Goal: Task Accomplishment & Management: Use online tool/utility

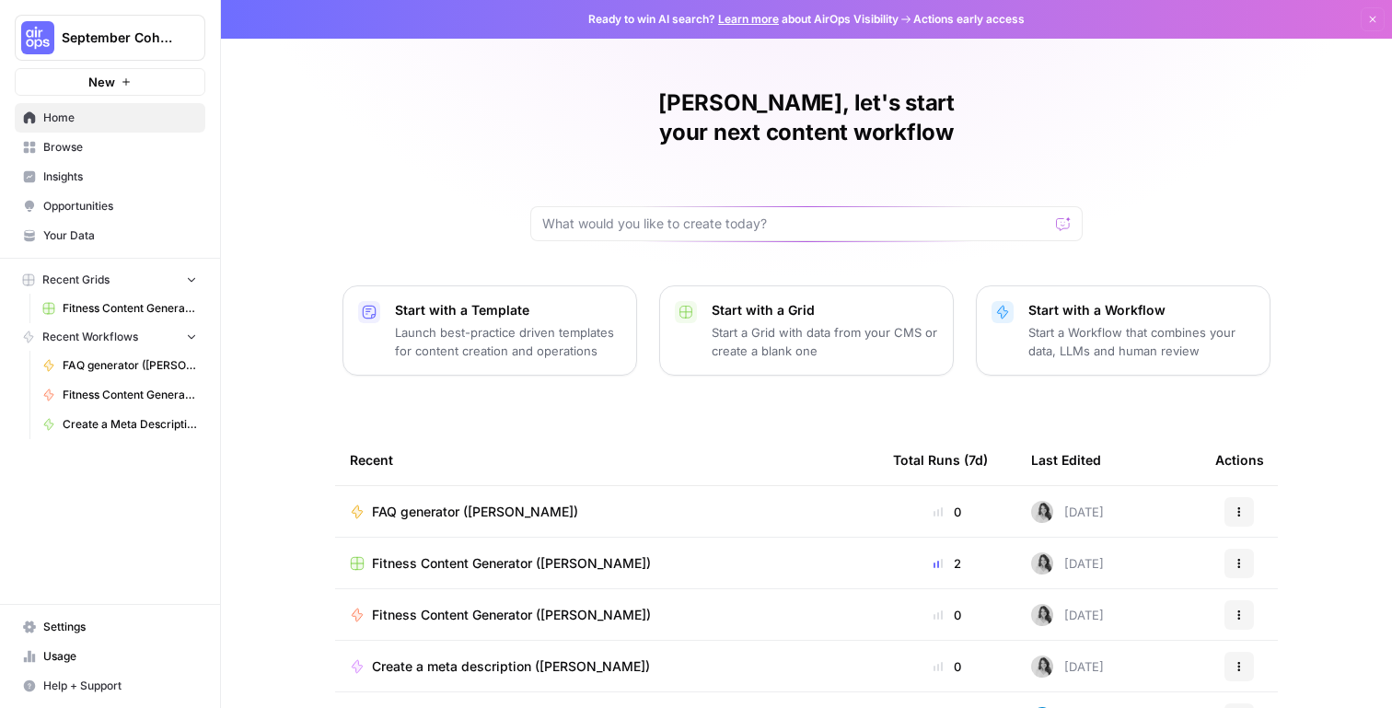
click at [81, 228] on span "Your Data" at bounding box center [120, 235] width 154 height 17
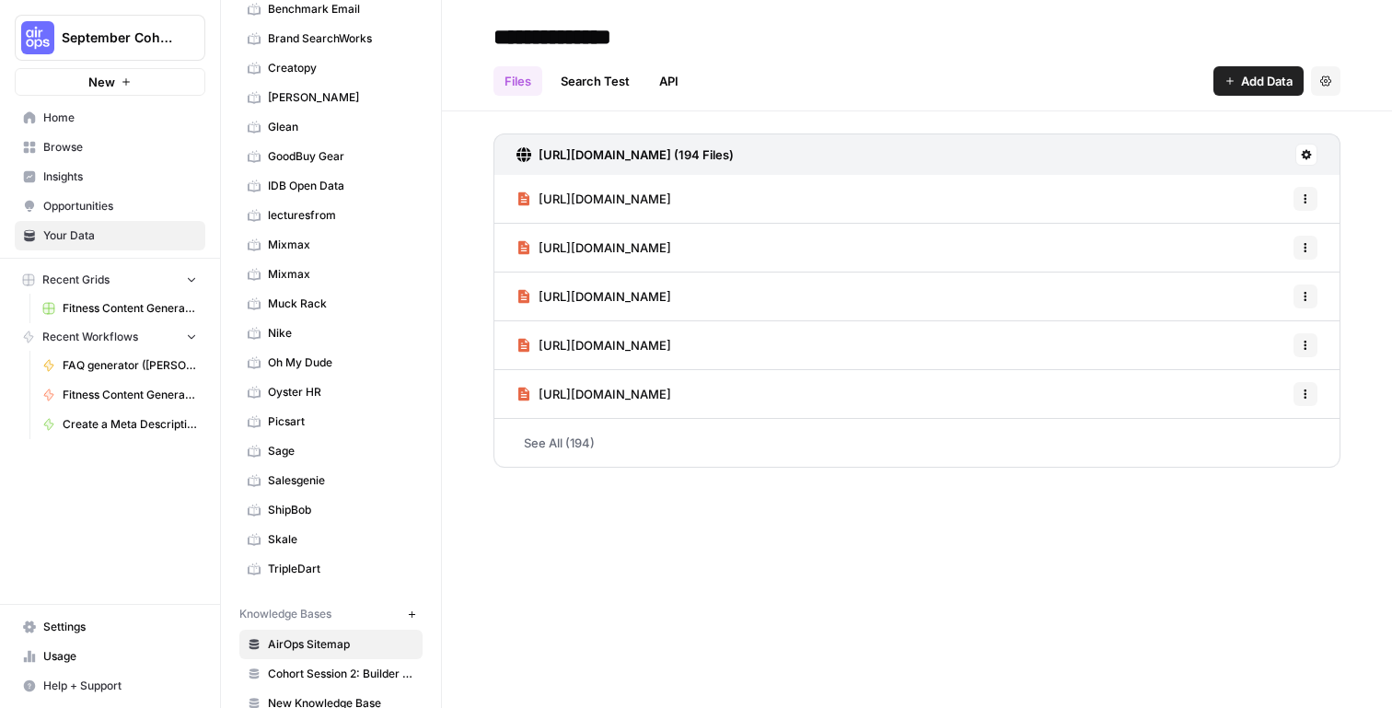
scroll to position [253, 0]
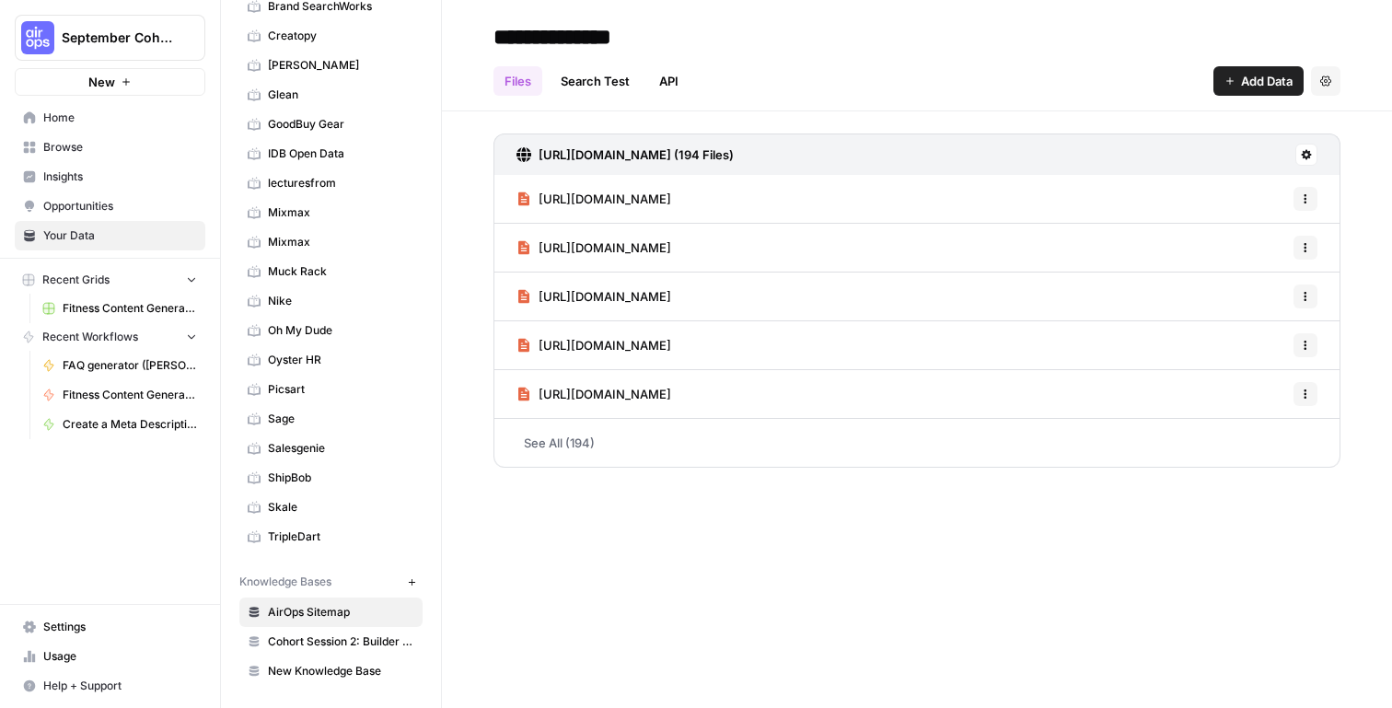
click at [413, 582] on icon "button" at bounding box center [411, 581] width 6 height 6
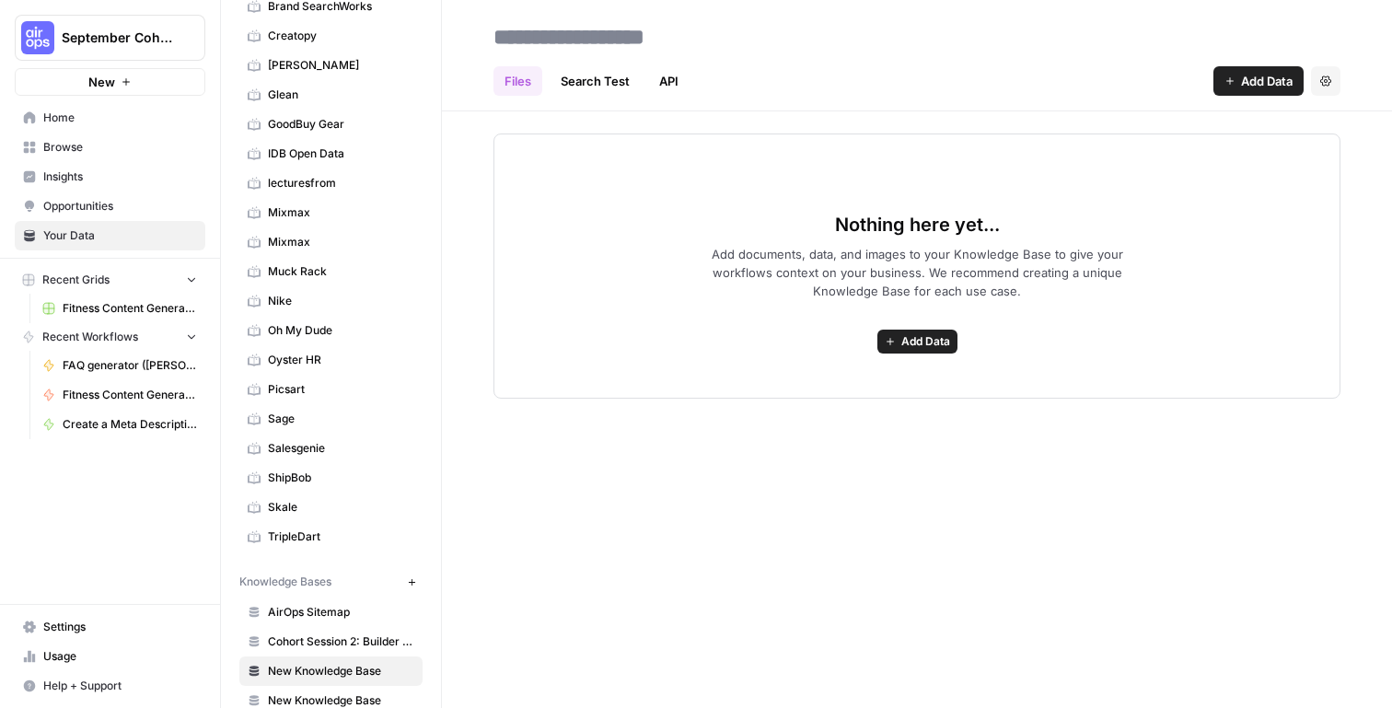
scroll to position [283, 0]
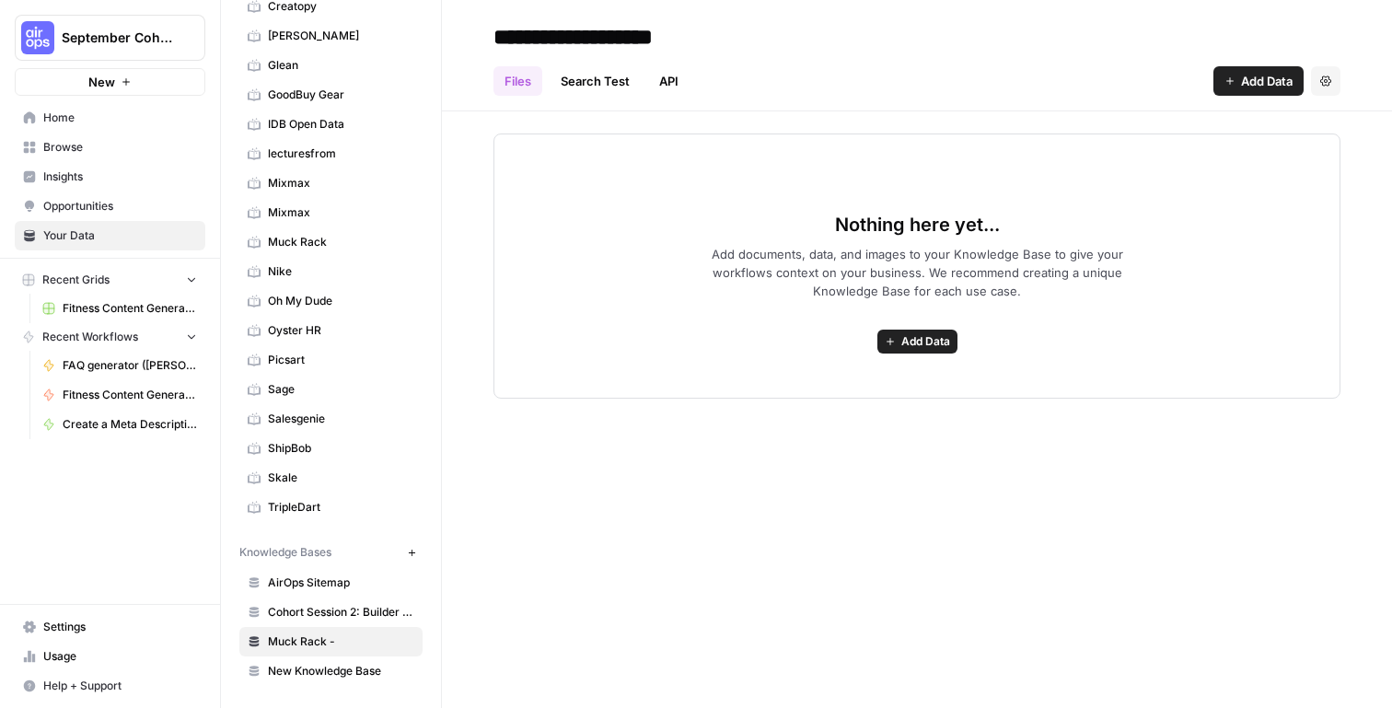
type input "**********"
click at [1256, 97] on header "**********" at bounding box center [917, 55] width 950 height 111
click at [1258, 85] on span "Add Data" at bounding box center [1267, 81] width 52 height 18
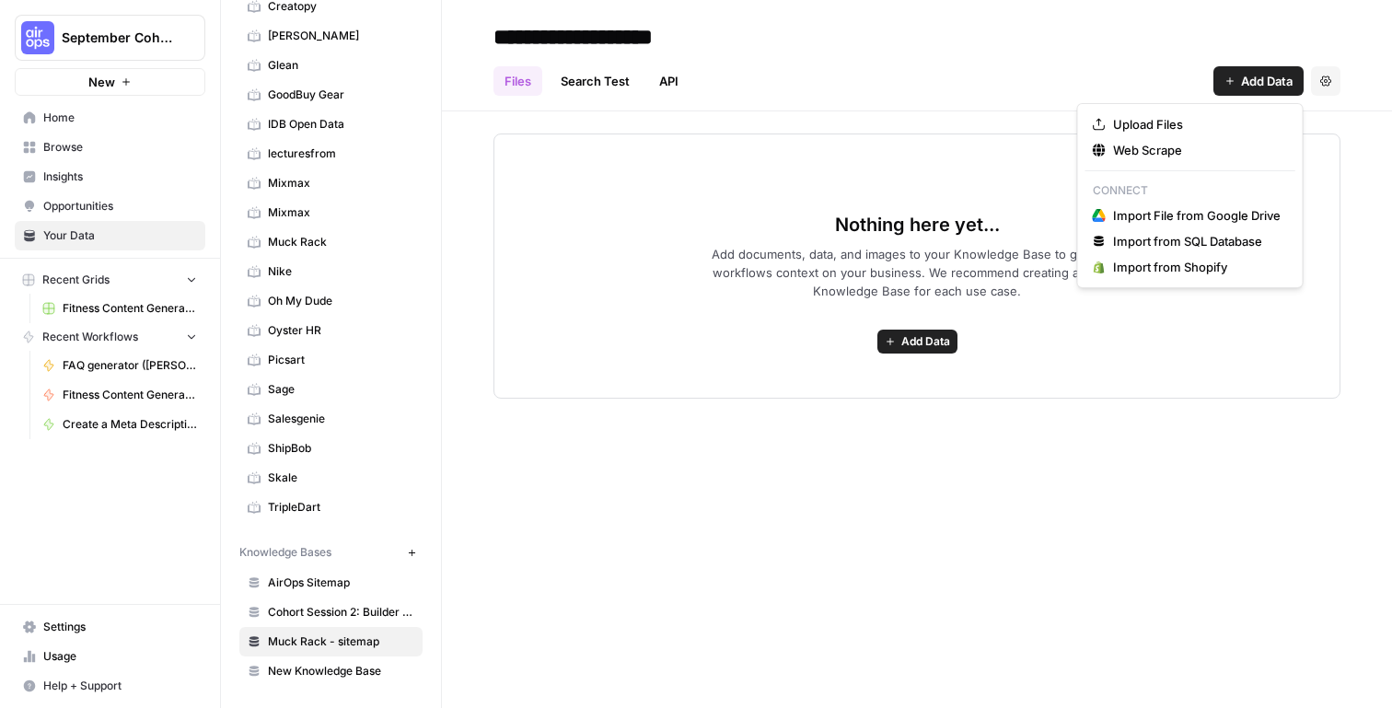
click at [1013, 115] on div "Nothing here yet... Add documents, data, and images to your Knowledge Base to g…" at bounding box center [917, 254] width 950 height 287
drag, startPoint x: 1281, startPoint y: 79, endPoint x: 1253, endPoint y: 93, distance: 30.9
click at [1281, 79] on span "Add Data" at bounding box center [1267, 81] width 52 height 18
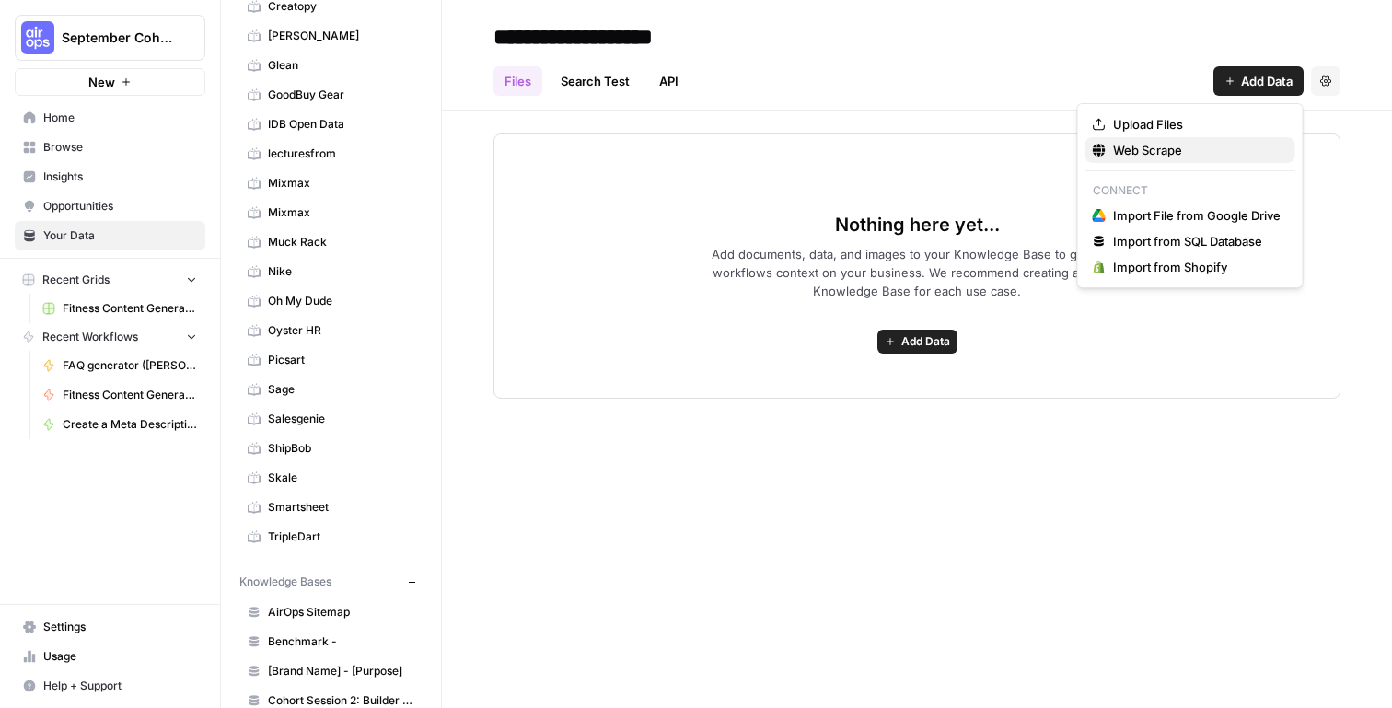
click at [1185, 145] on span "Web Scrape" at bounding box center [1197, 150] width 168 height 18
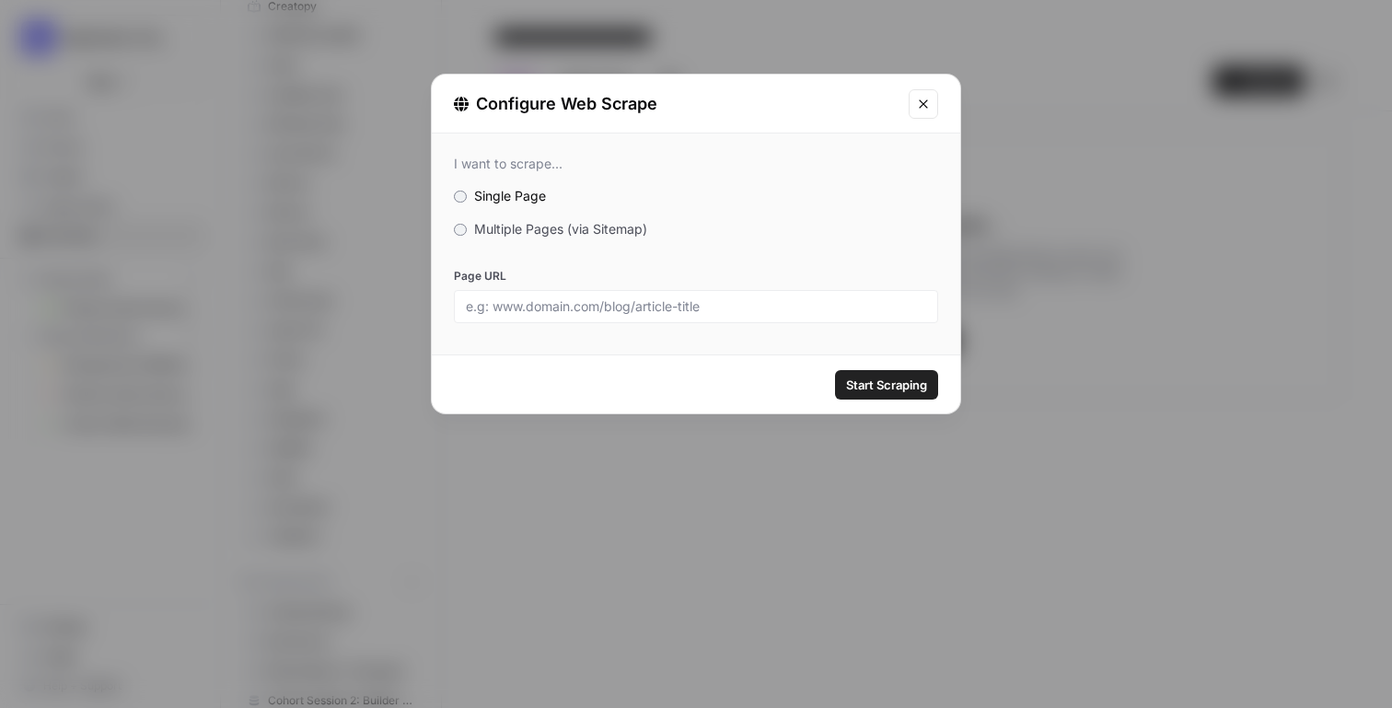
click at [610, 236] on span "Multiple Pages (via Sitemap)" at bounding box center [560, 229] width 173 height 16
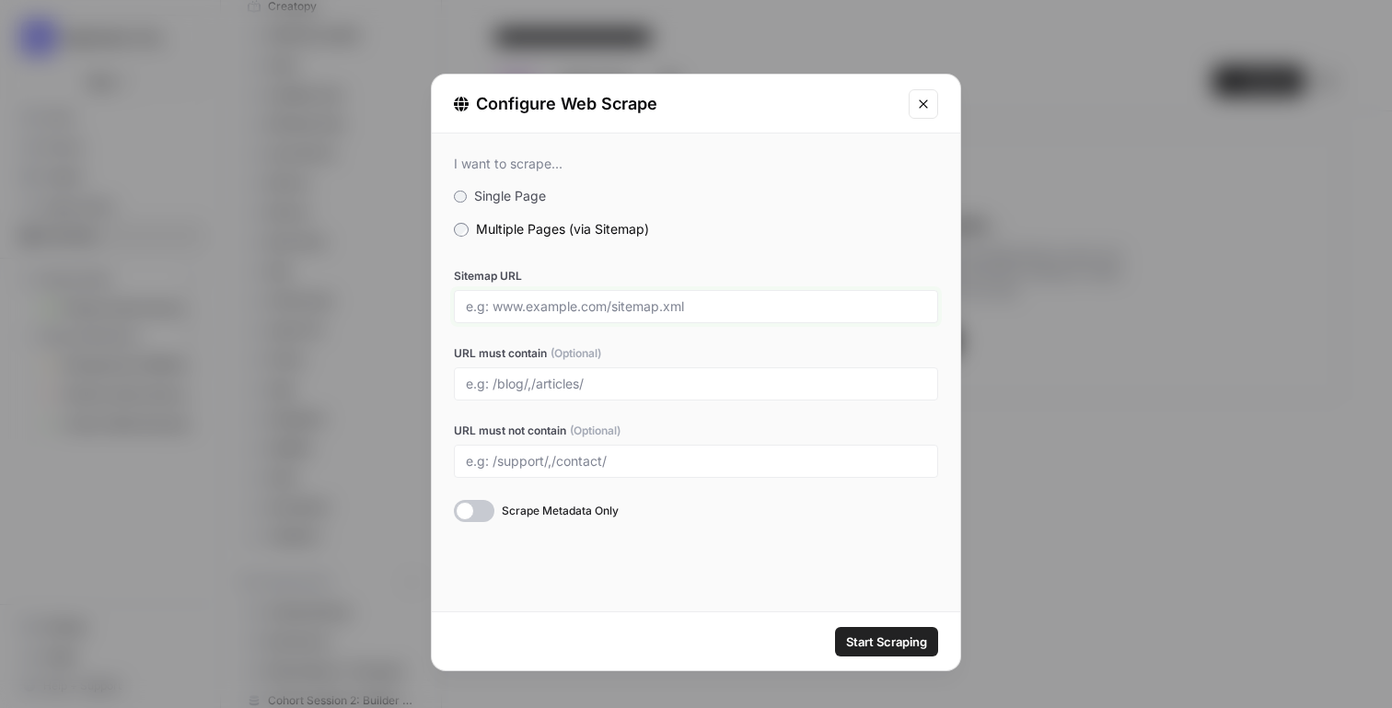
click at [670, 305] on input "Sitemap URL" at bounding box center [696, 306] width 460 height 17
type input "[URL][DOMAIN_NAME]"
click at [551, 384] on input "URL must contain (Optional)" at bounding box center [696, 384] width 460 height 17
type input "/blog/, /guides/, /research/"
drag, startPoint x: 727, startPoint y: 331, endPoint x: 696, endPoint y: 434, distance: 106.6
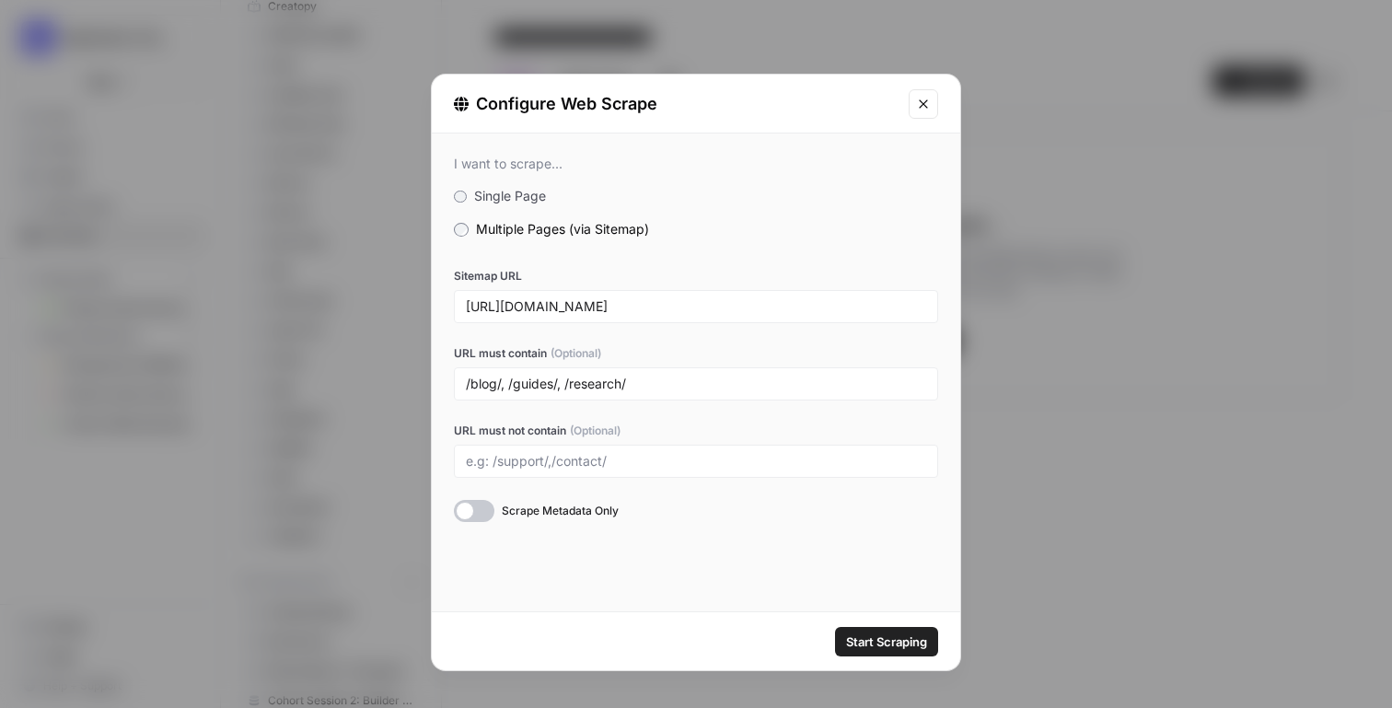
click at [727, 331] on div "Sitemap URL [URL][DOMAIN_NAME] URL must contain (Optional) /blog/, /guides/, /r…" at bounding box center [696, 395] width 484 height 254
click at [484, 509] on div at bounding box center [474, 511] width 41 height 22
click at [901, 640] on span "Start Scraping" at bounding box center [886, 642] width 81 height 18
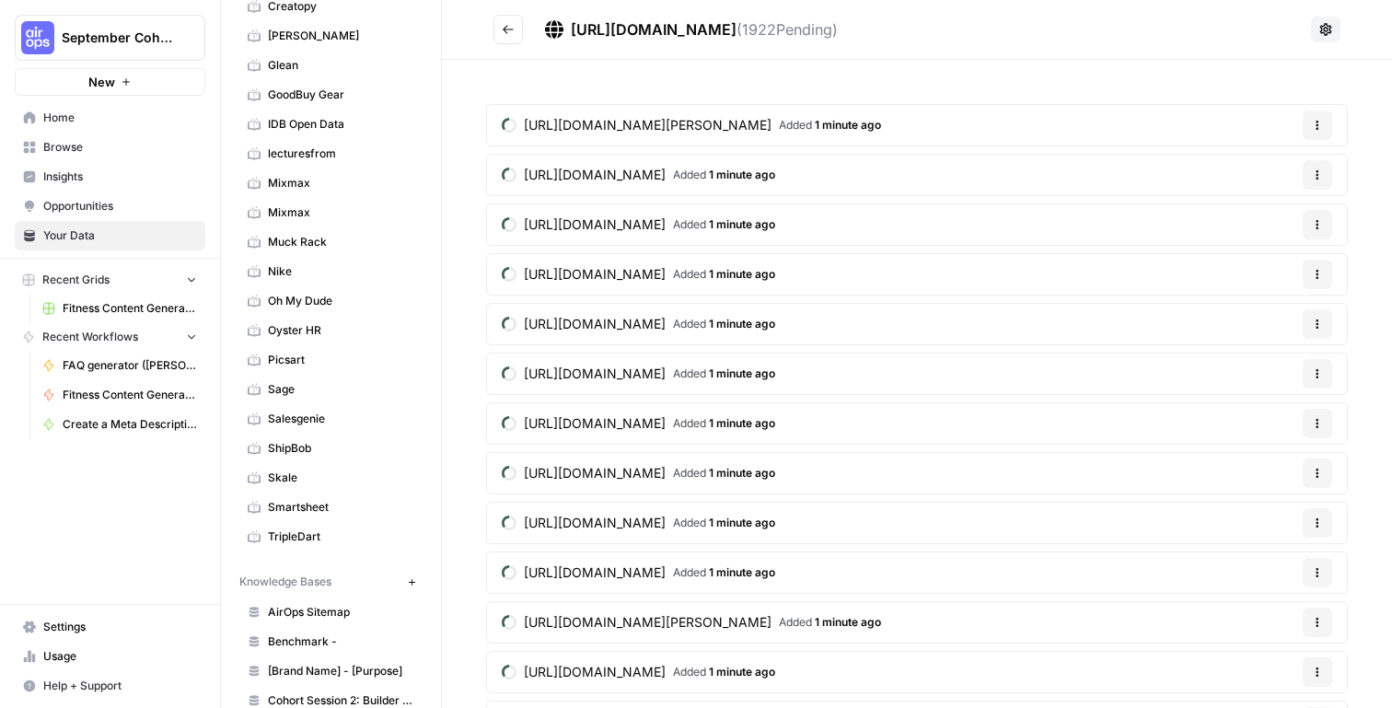
click at [504, 37] on button "Go back" at bounding box center [508, 29] width 29 height 29
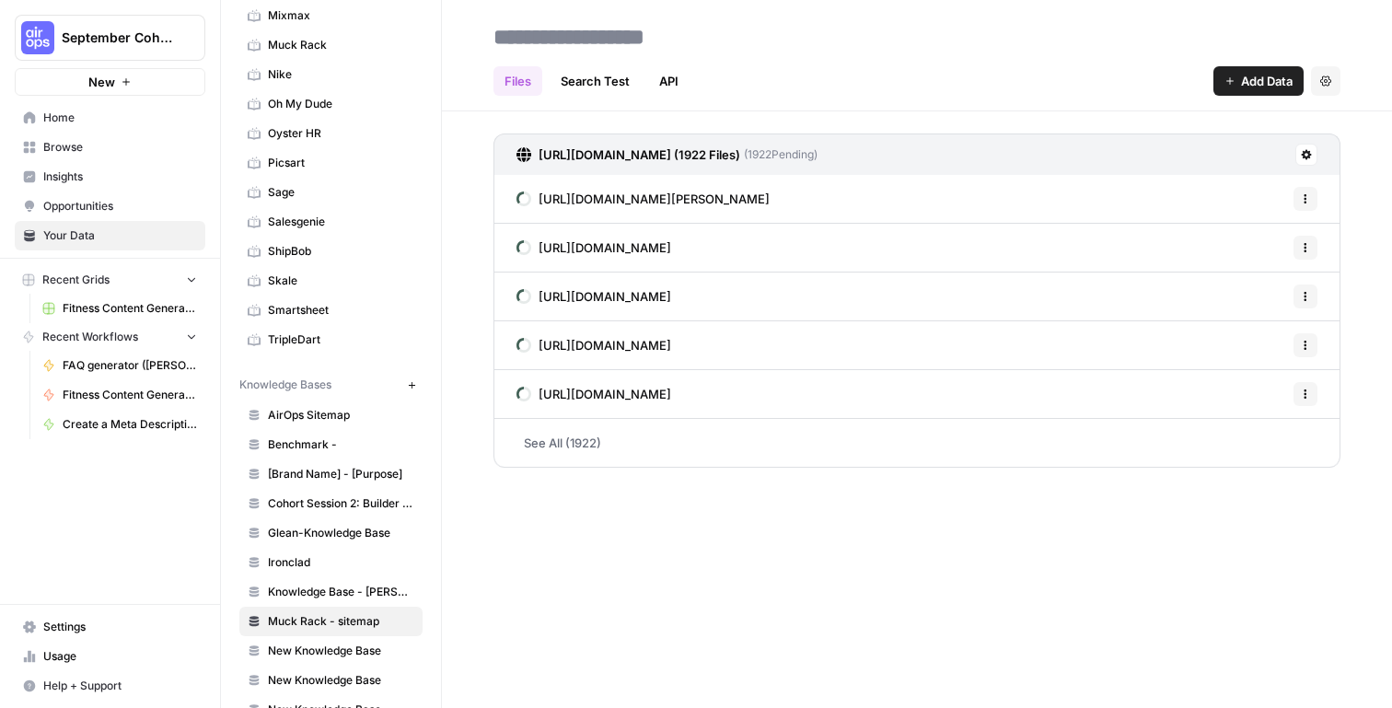
scroll to position [636, 0]
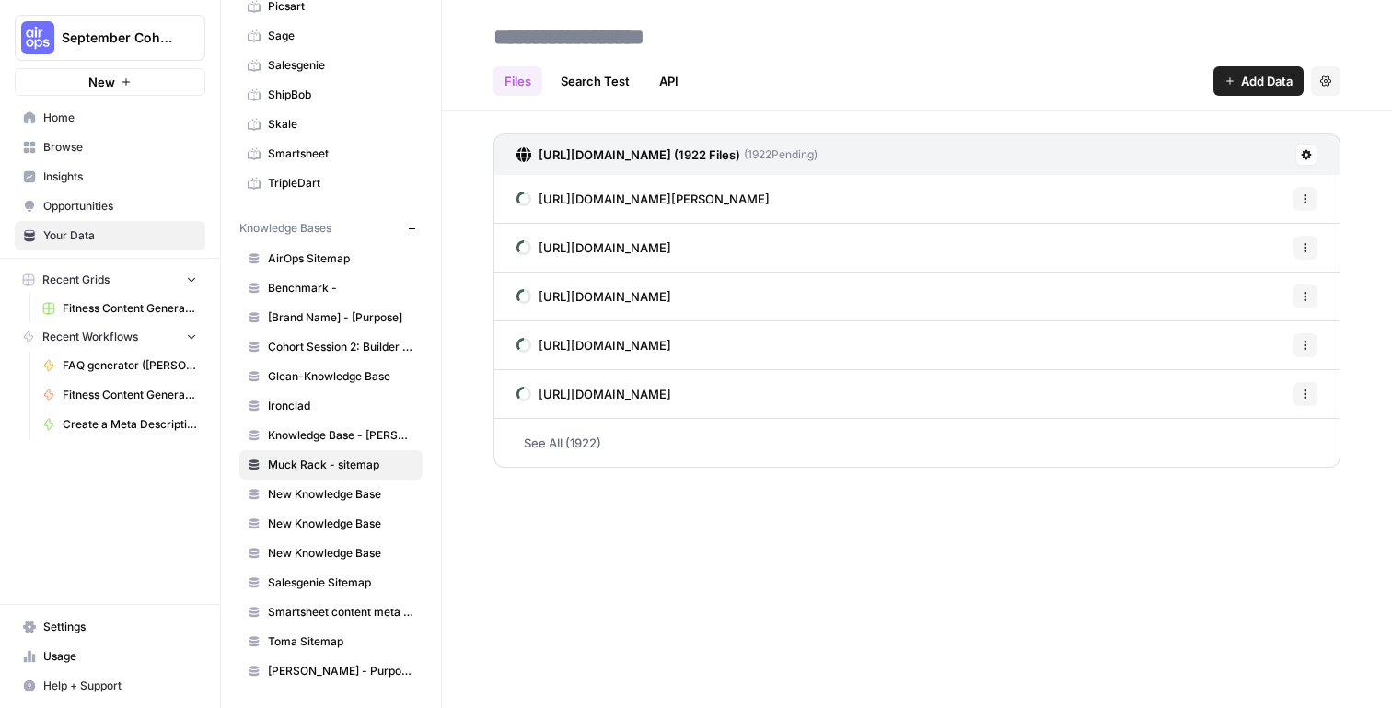
click at [719, 506] on div "Files Search Test API Add Data Settings [URL][DOMAIN_NAME] (1922 Files) ( 1922 …" at bounding box center [917, 354] width 950 height 708
